Goal: Find specific page/section: Find specific page/section

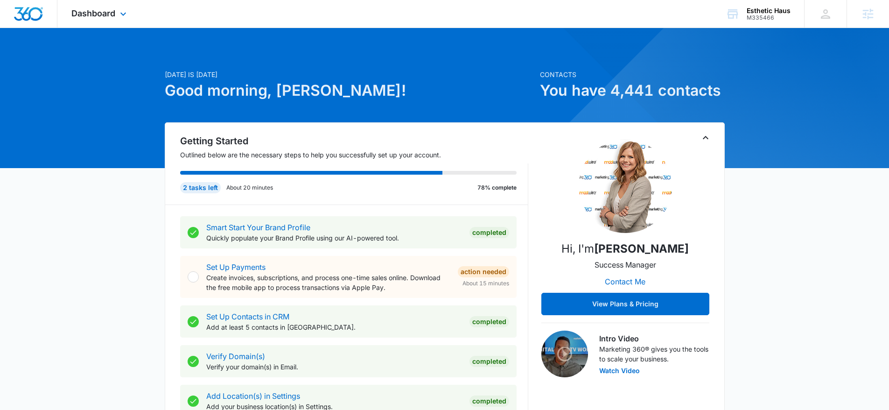
click at [126, 21] on div "Dashboard Apps Reputation Forms CRM Email Social Shop Content Ads Intelligence …" at bounding box center [99, 14] width 85 height 28
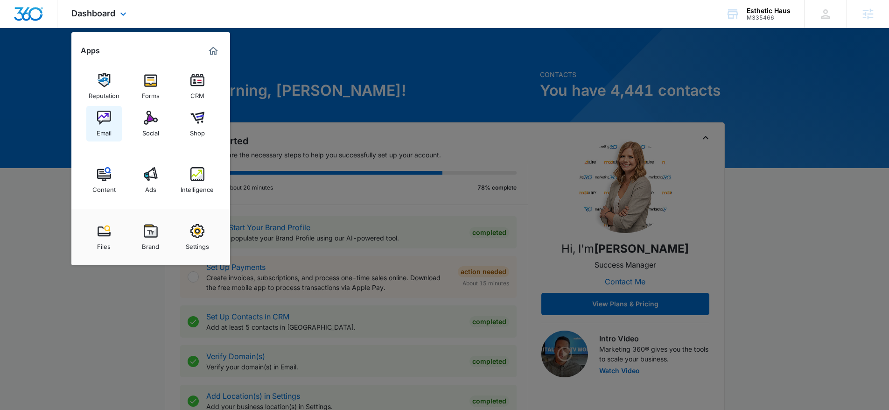
click at [97, 119] on img at bounding box center [104, 118] width 14 height 14
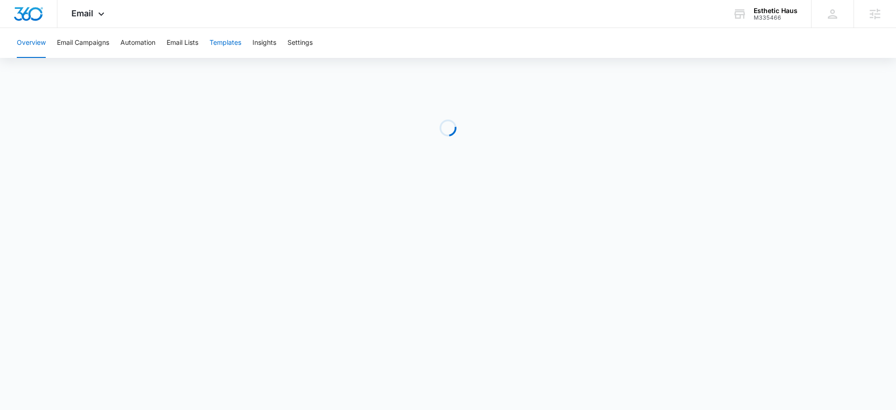
click at [239, 46] on button "Templates" at bounding box center [226, 43] width 32 height 30
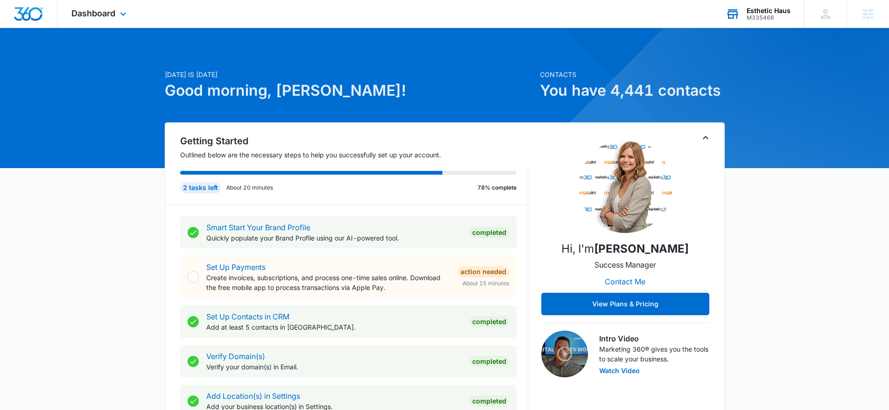
click at [719, 14] on div "Esthetic Haus M335466 Your Accounts View All" at bounding box center [758, 14] width 92 height 28
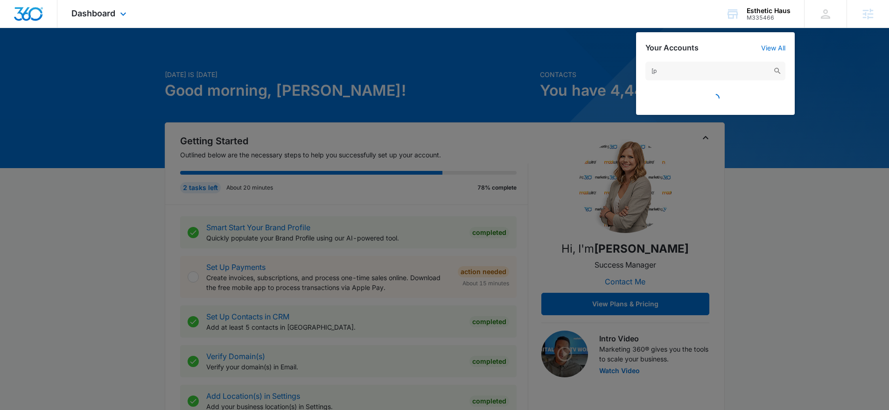
type input "["
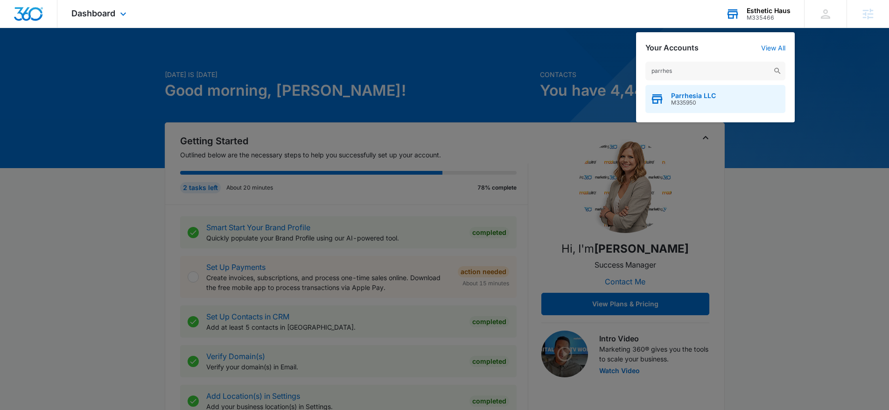
type input "parrhes"
click at [695, 93] on span "Parrhesia LLC" at bounding box center [693, 95] width 45 height 7
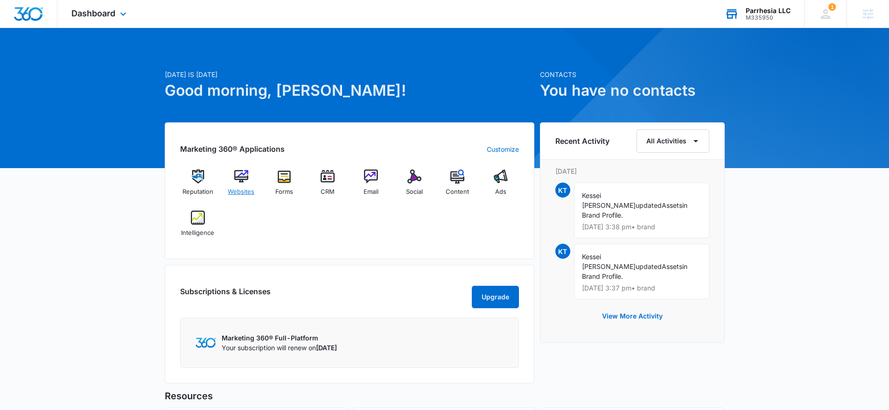
click at [245, 183] on div "Websites" at bounding box center [241, 186] width 36 height 34
